Goal: Communication & Community: Answer question/provide support

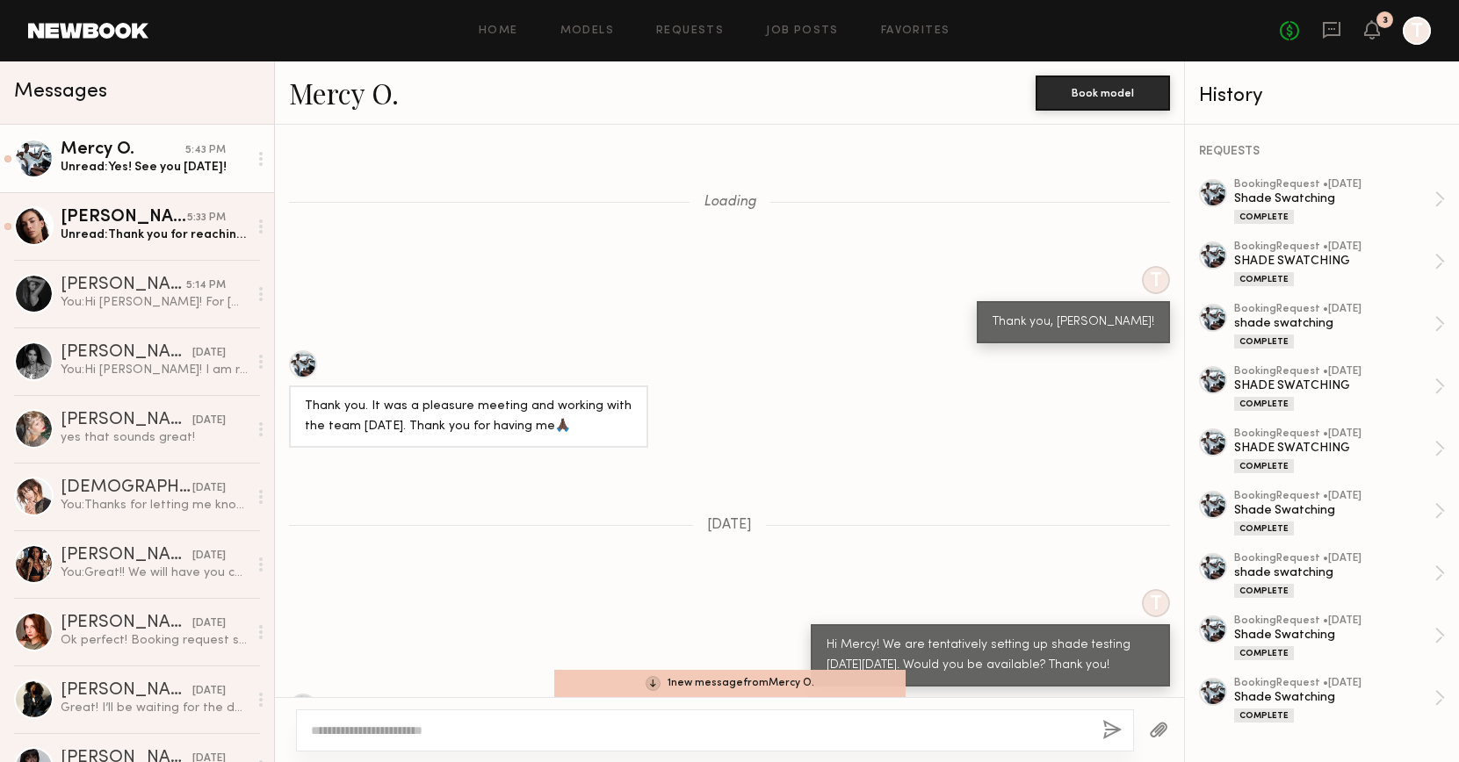
scroll to position [14761, 0]
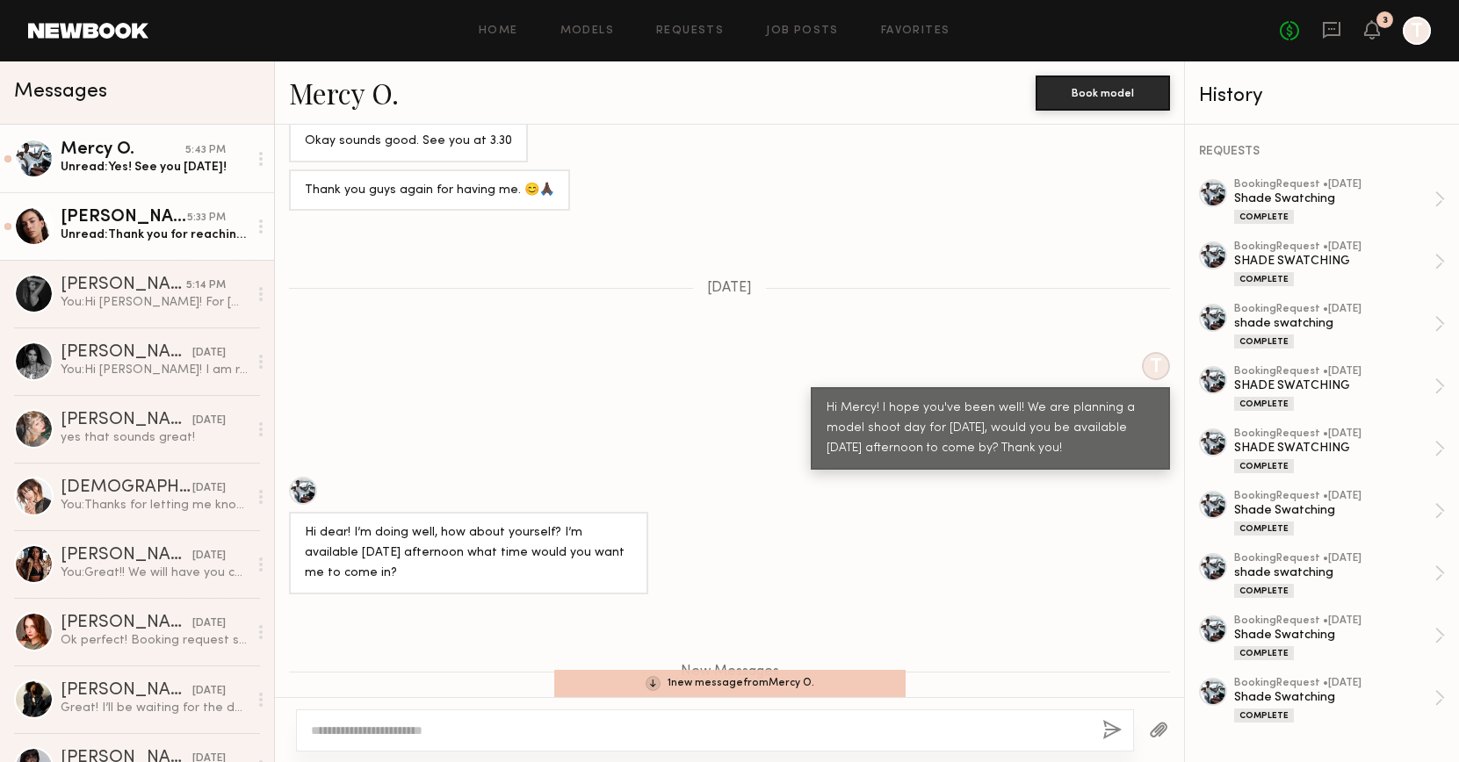
click at [153, 239] on div "Unread: Thank you for reaching out! I just wanted to ask if this opportunity is…" at bounding box center [154, 235] width 187 height 17
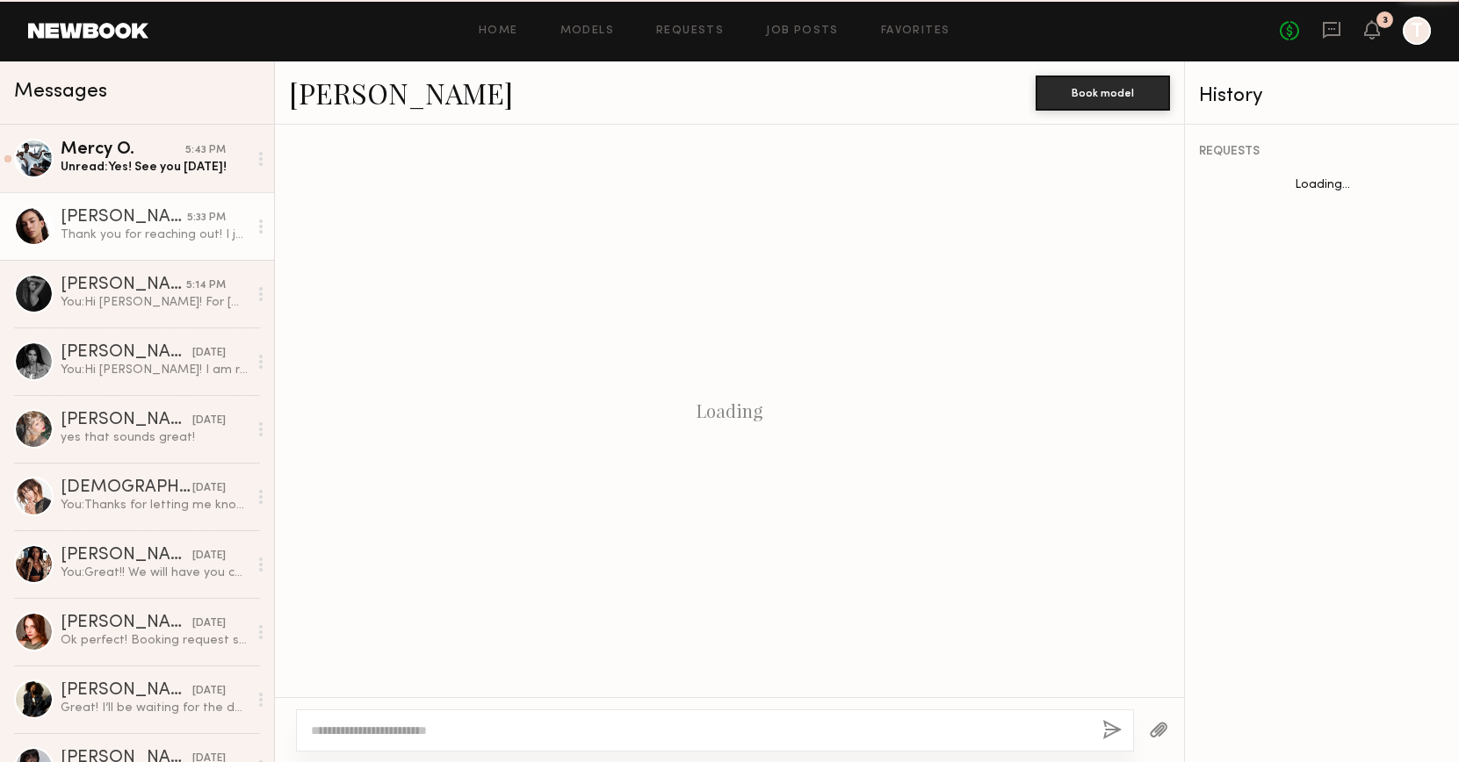
scroll to position [437, 0]
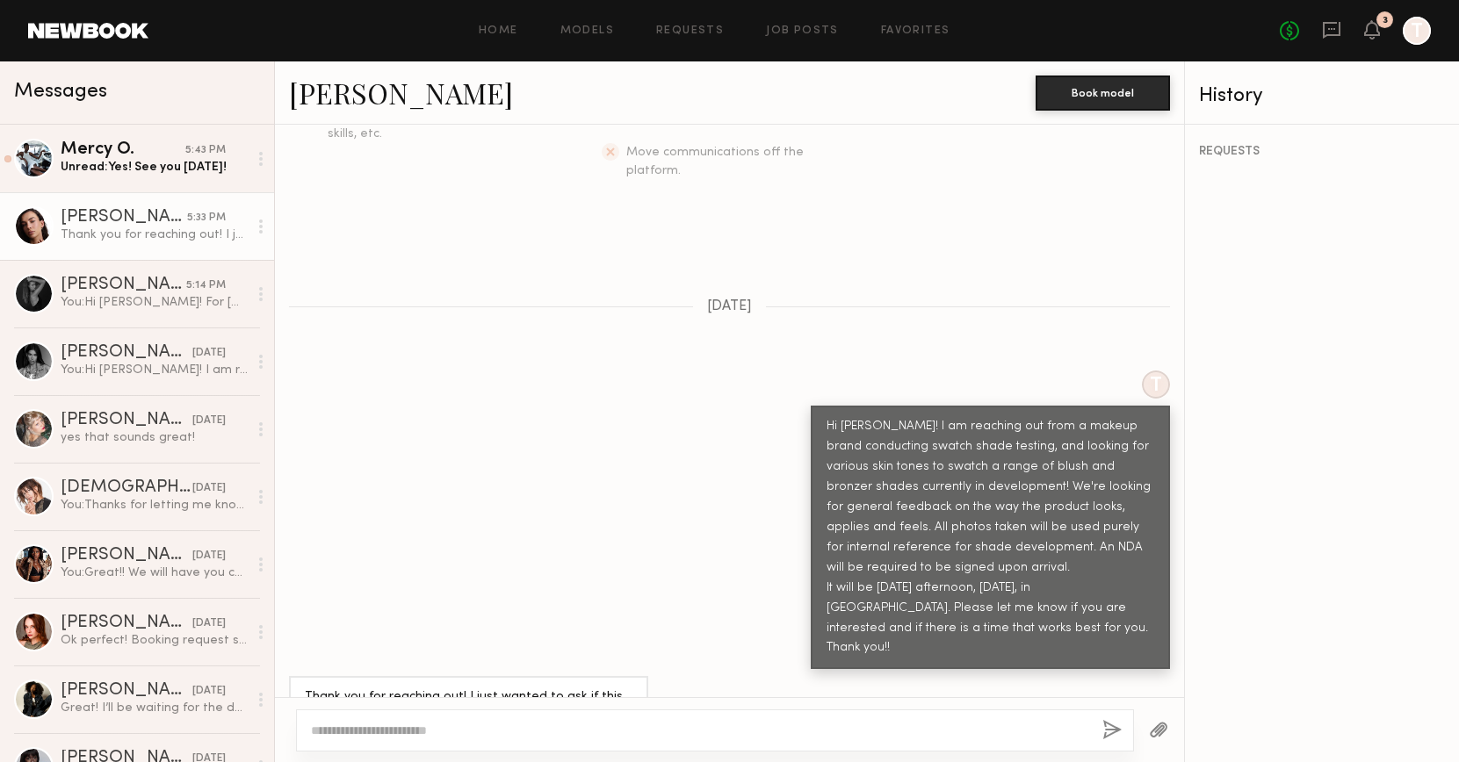
click at [387, 731] on textarea at bounding box center [699, 731] width 777 height 18
type textarea "**********"
click at [1115, 732] on button "button" at bounding box center [1111, 731] width 19 height 22
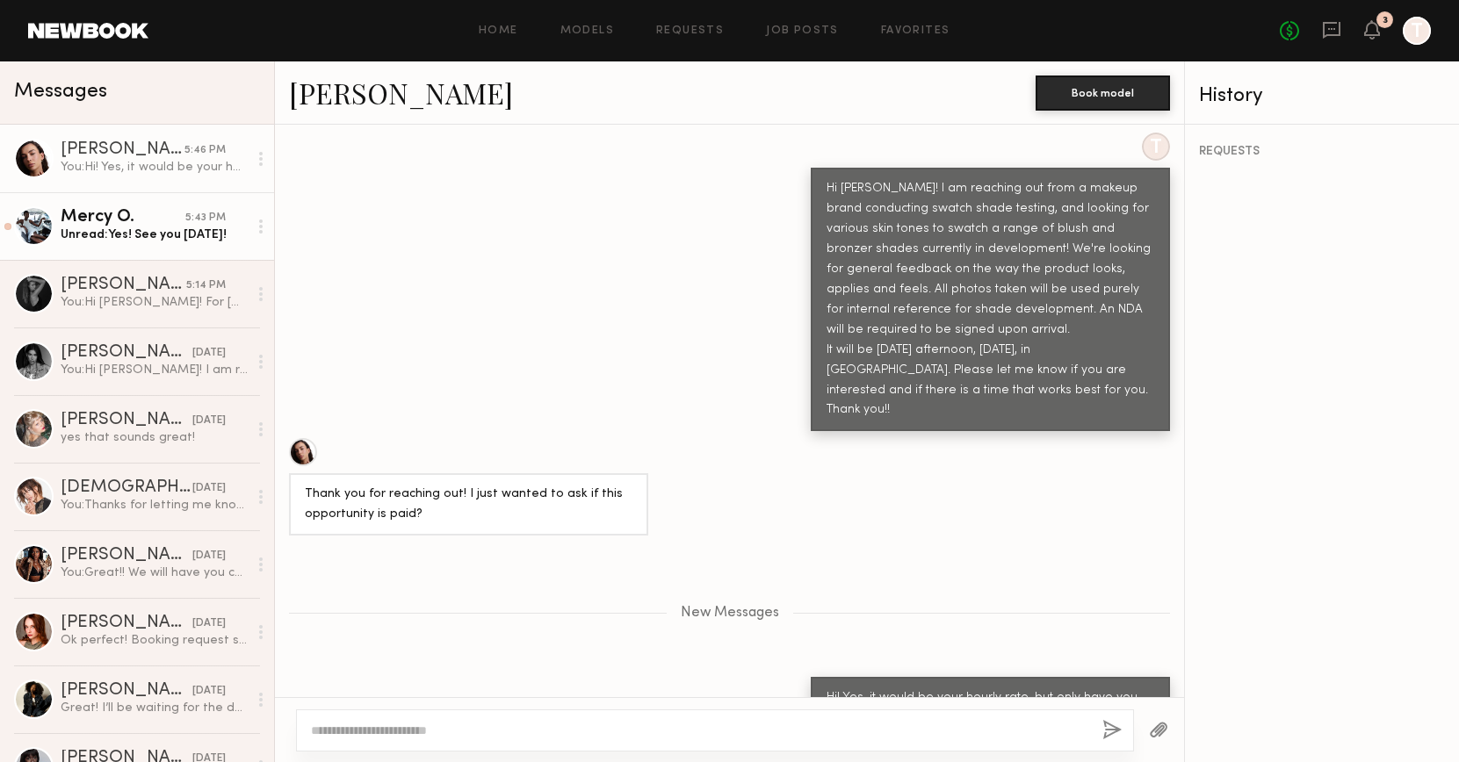
click at [154, 228] on div "Unread: Yes! See you [DATE]!" at bounding box center [154, 235] width 187 height 17
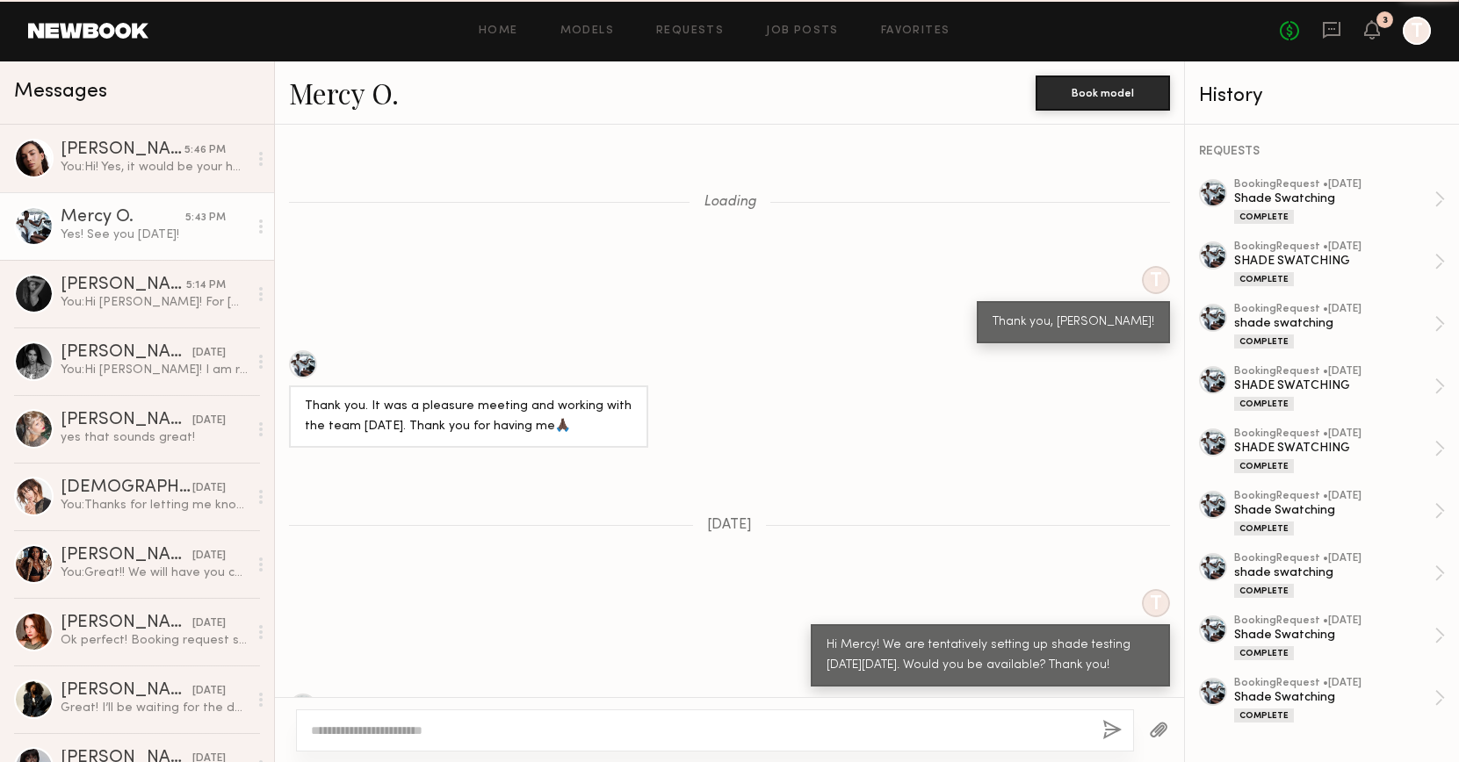
scroll to position [14751, 0]
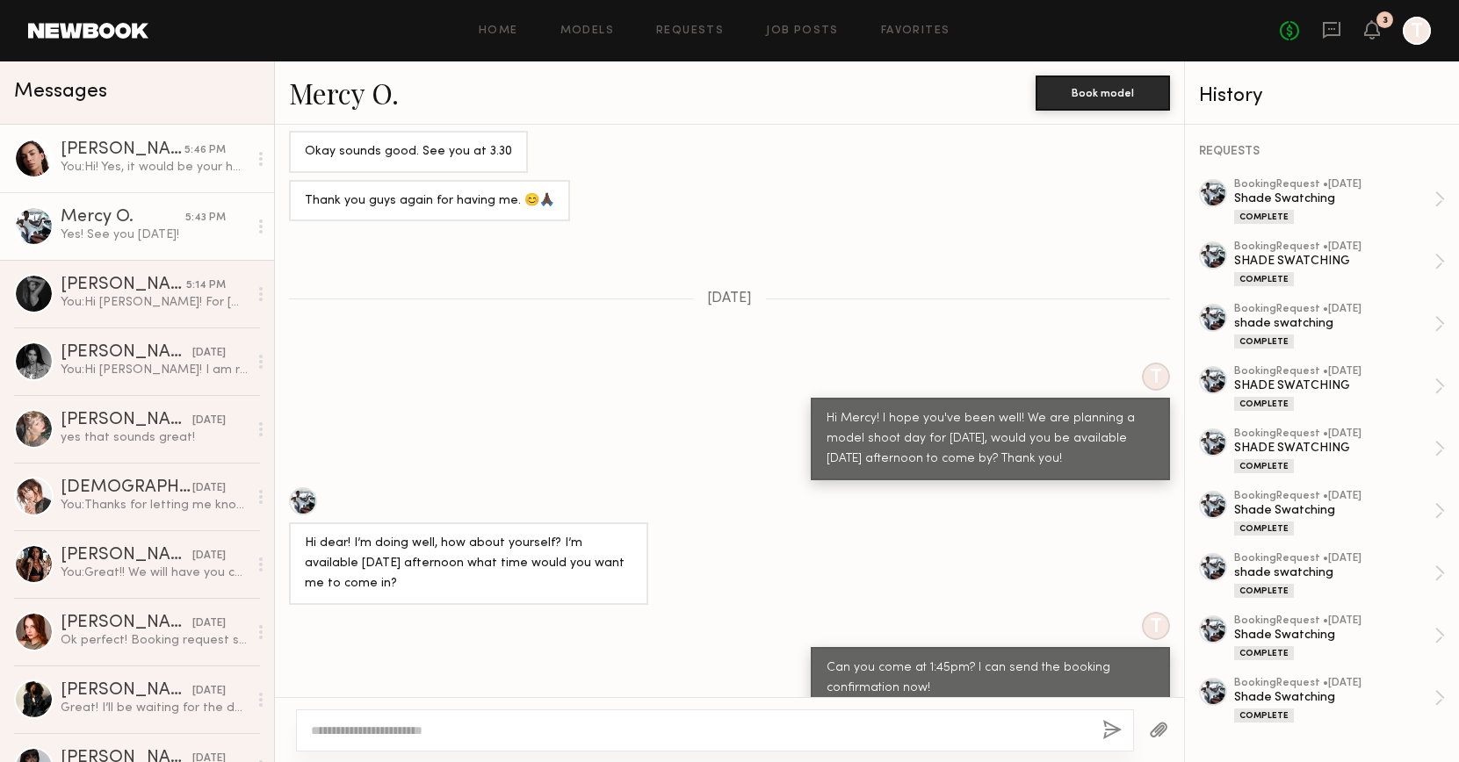
click at [167, 170] on div "You: Hi! Yes, it would be your hourly rate, but only have you slated for a 30 m…" at bounding box center [154, 167] width 187 height 17
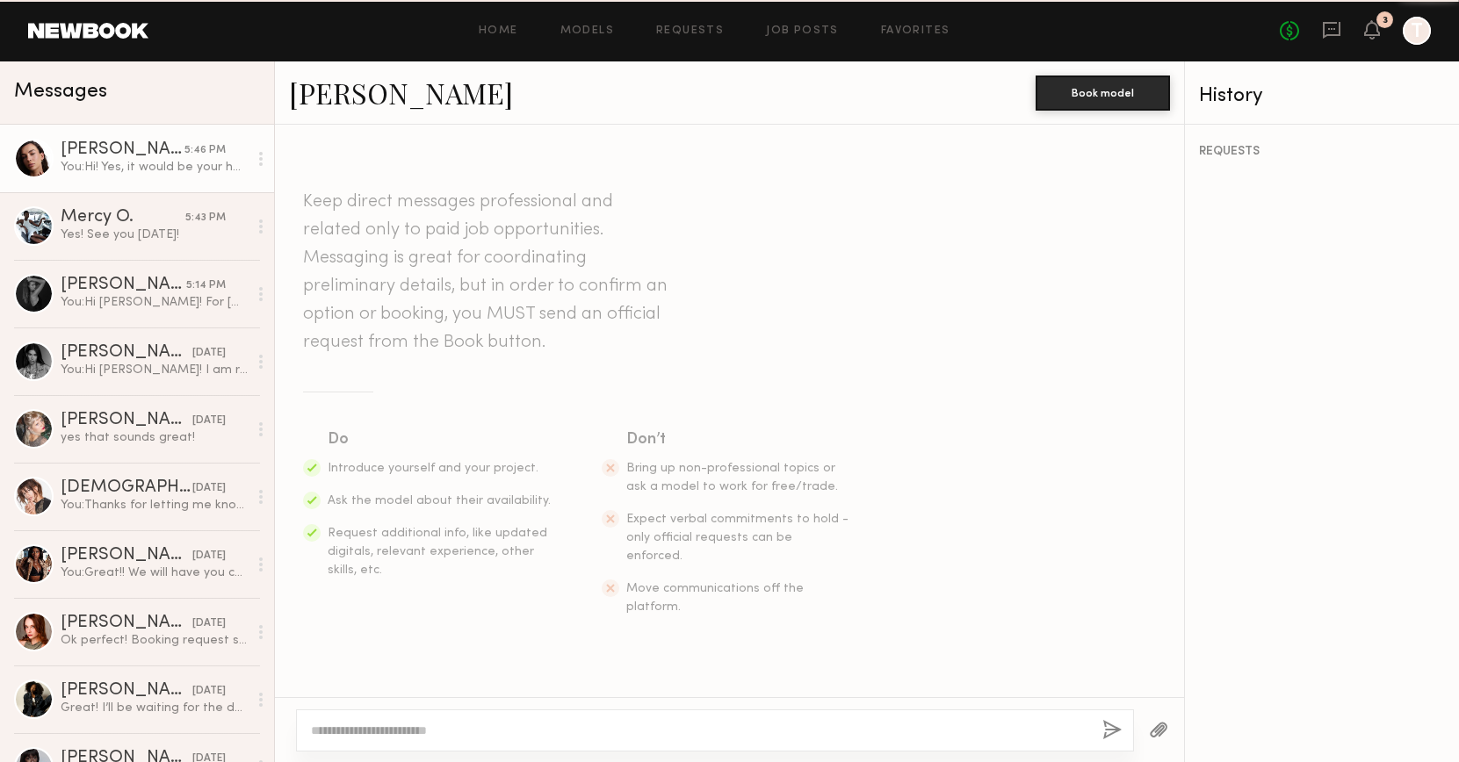
scroll to position [541, 0]
